Goal: Task Accomplishment & Management: Use online tool/utility

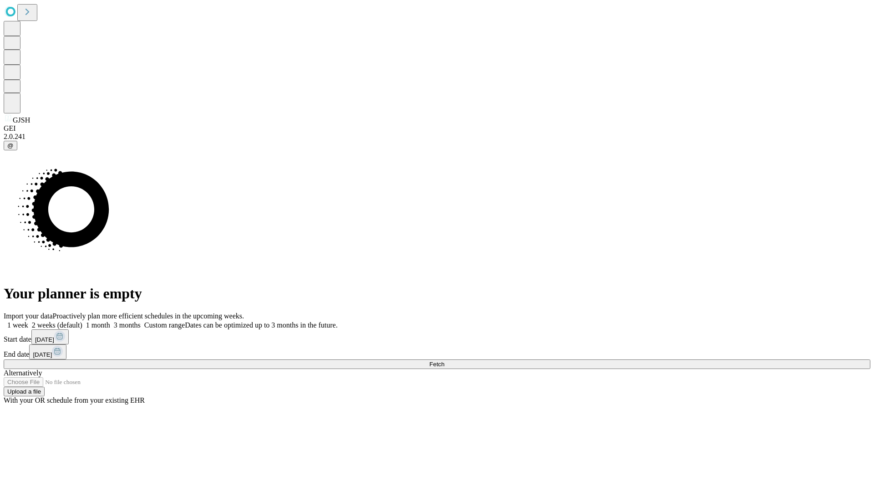
click at [445, 361] on span "Fetch" at bounding box center [436, 364] width 15 height 7
